Goal: Information Seeking & Learning: Learn about a topic

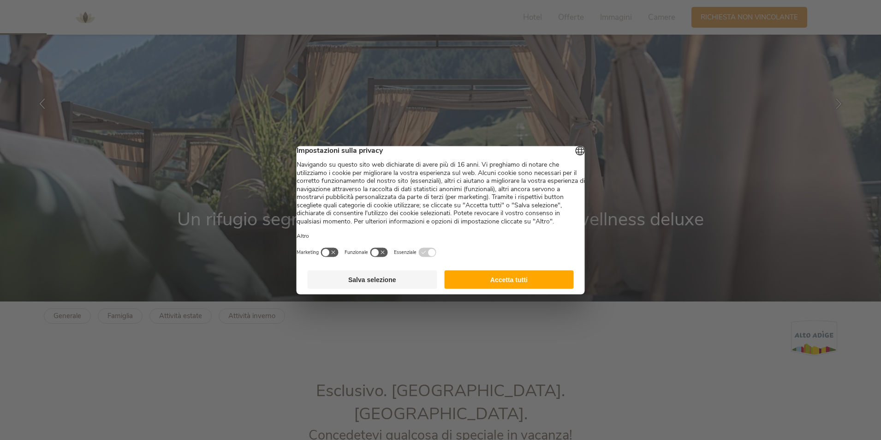
drag, startPoint x: 514, startPoint y: 286, endPoint x: 507, endPoint y: 284, distance: 7.6
click at [513, 286] on button "Accetta tutti" at bounding box center [509, 279] width 130 height 18
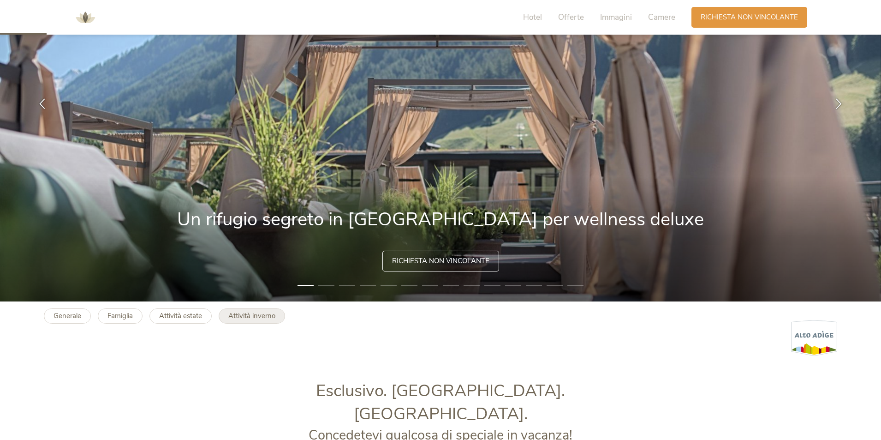
drag, startPoint x: 246, startPoint y: 312, endPoint x: 256, endPoint y: 312, distance: 10.6
click at [244, 312] on b "Attività inverno" at bounding box center [251, 315] width 47 height 9
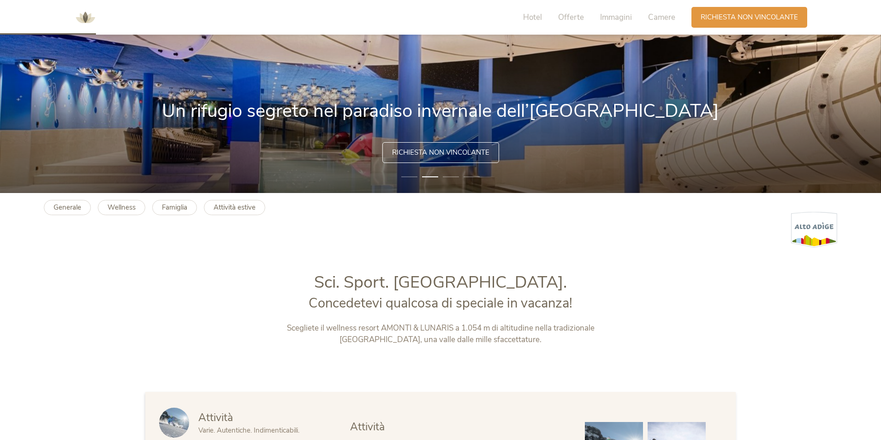
scroll to position [231, 0]
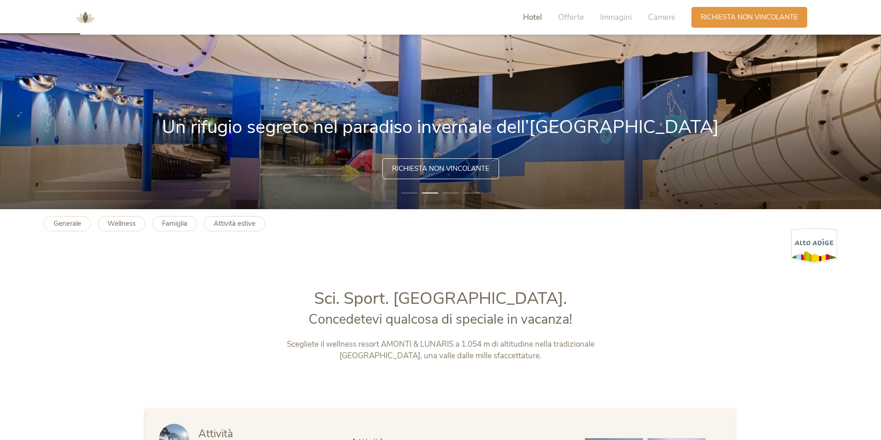
click at [540, 16] on span "Hotel" at bounding box center [532, 17] width 19 height 11
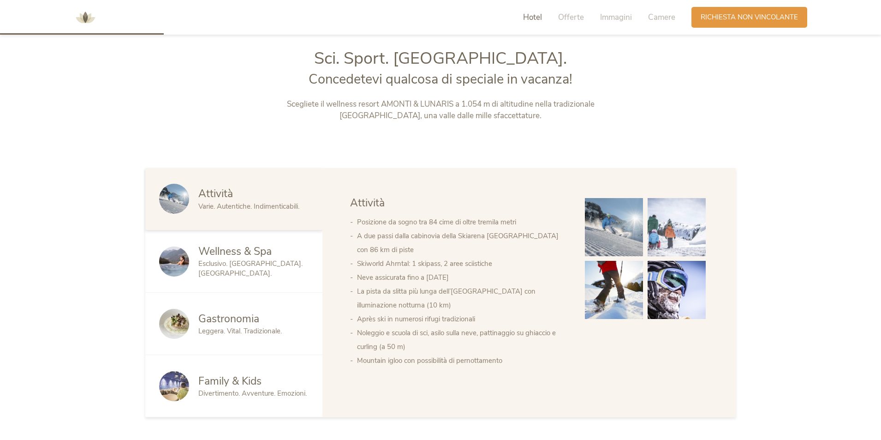
scroll to position [471, 0]
click at [227, 182] on div "Attività Varie. Autentiche. Indimenticabili." at bounding box center [233, 198] width 177 height 62
click at [257, 191] on div "Attività" at bounding box center [253, 192] width 110 height 15
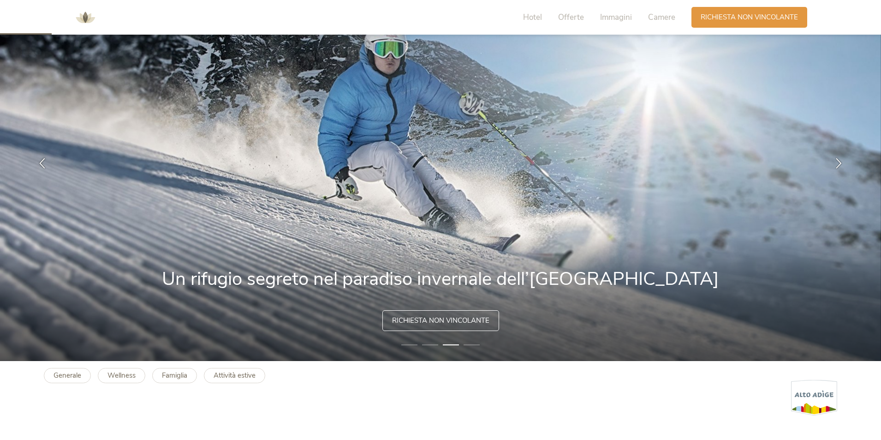
scroll to position [0, 0]
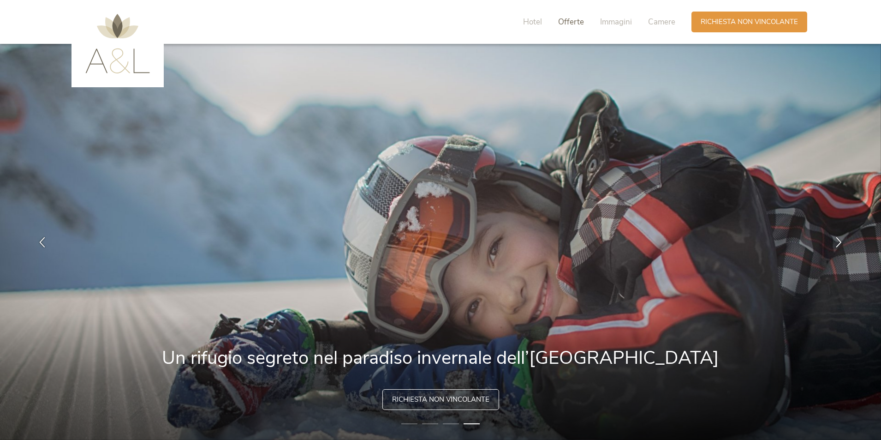
click at [581, 20] on span "Offerte" at bounding box center [571, 22] width 26 height 11
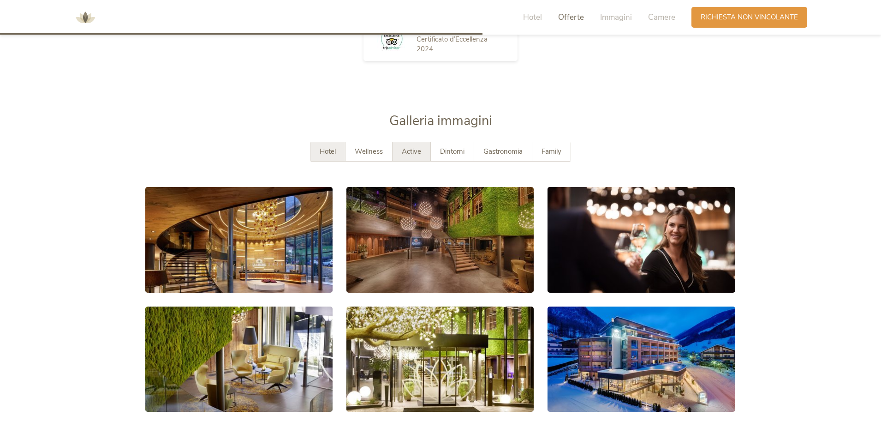
scroll to position [1389, 0]
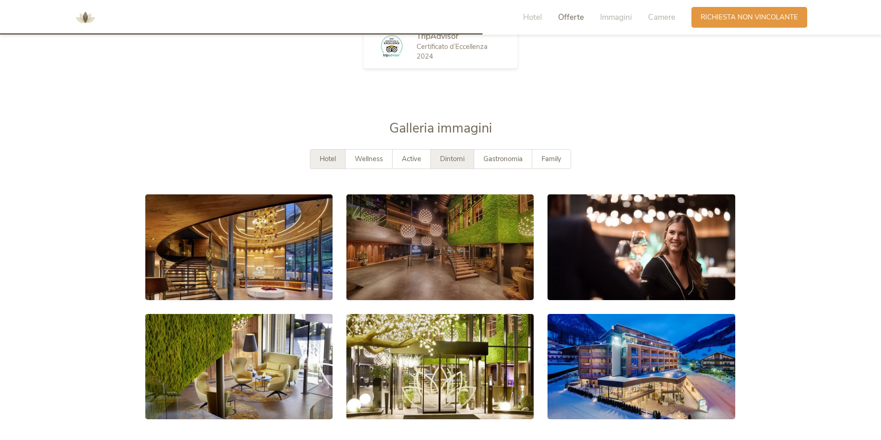
click at [449, 158] on span "Dintorni" at bounding box center [452, 158] width 24 height 9
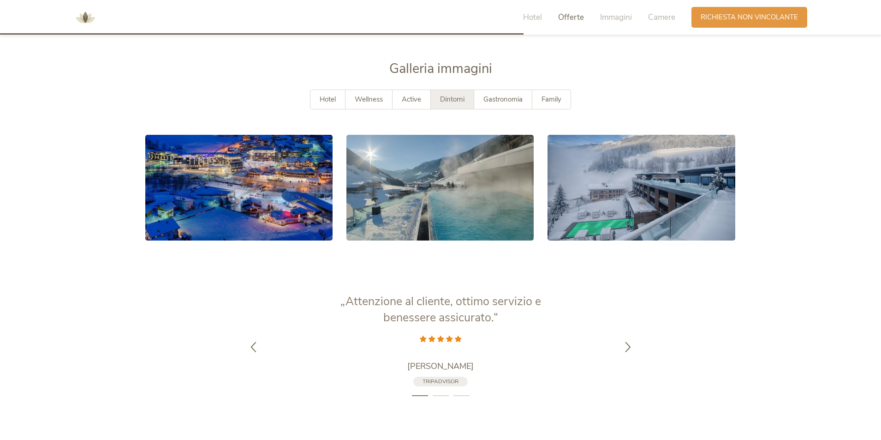
scroll to position [1435, 0]
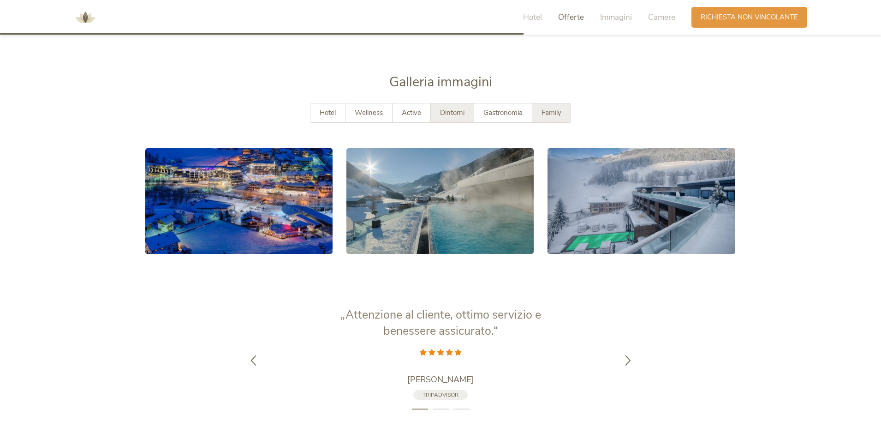
click at [556, 118] on div "Family" at bounding box center [551, 112] width 38 height 19
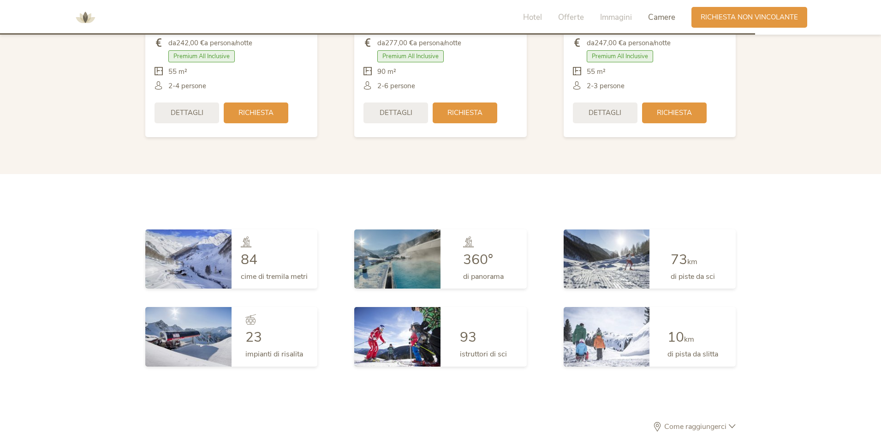
scroll to position [2173, 0]
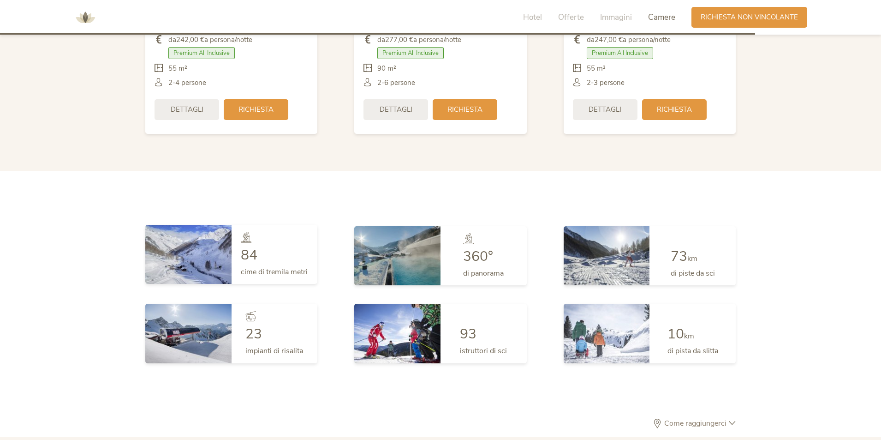
click at [273, 274] on span "cime di tremila metri" at bounding box center [274, 272] width 67 height 10
click at [252, 256] on span "84" at bounding box center [249, 254] width 17 height 19
click at [250, 322] on div at bounding box center [274, 317] width 58 height 17
drag, startPoint x: 253, startPoint y: 310, endPoint x: 428, endPoint y: 304, distance: 174.9
click at [254, 310] on icon at bounding box center [250, 315] width 11 height 11
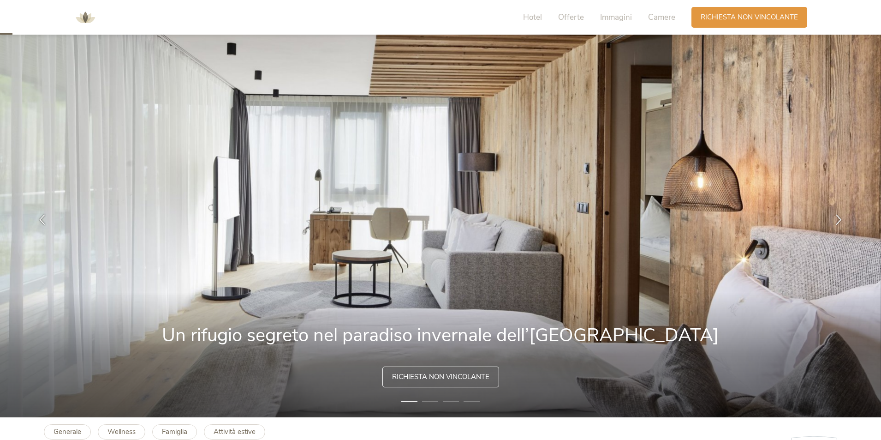
scroll to position [0, 0]
